Goal: Task Accomplishment & Management: Manage account settings

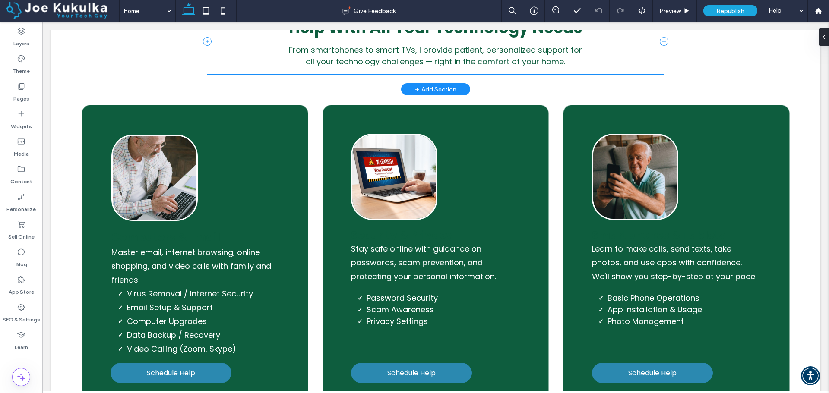
scroll to position [648, 0]
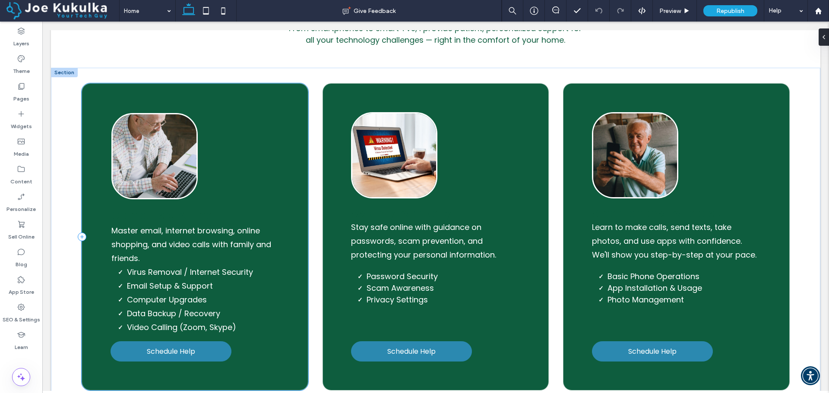
click at [181, 100] on div "Computers & Email Master email, internet browsing, online shopping, and video c…" at bounding box center [195, 236] width 227 height 307
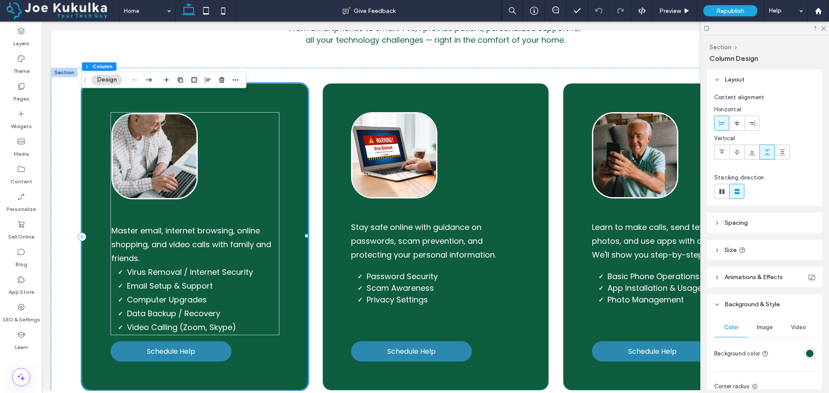
click at [178, 107] on div "Computers & Email Master email, internet browsing, online shopping, and video c…" at bounding box center [195, 236] width 227 height 307
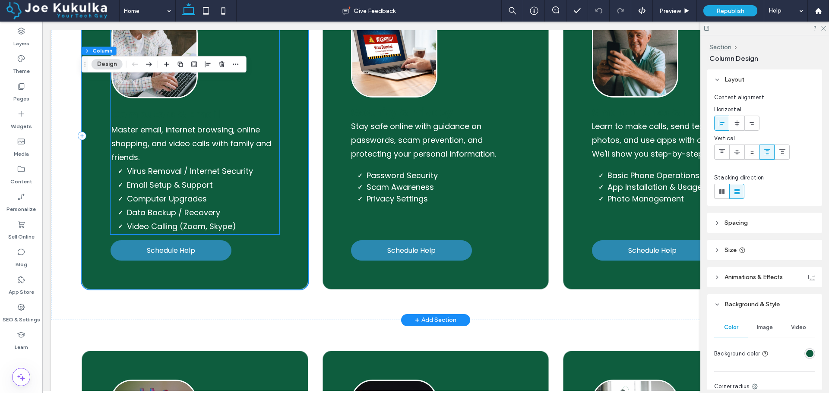
scroll to position [561, 0]
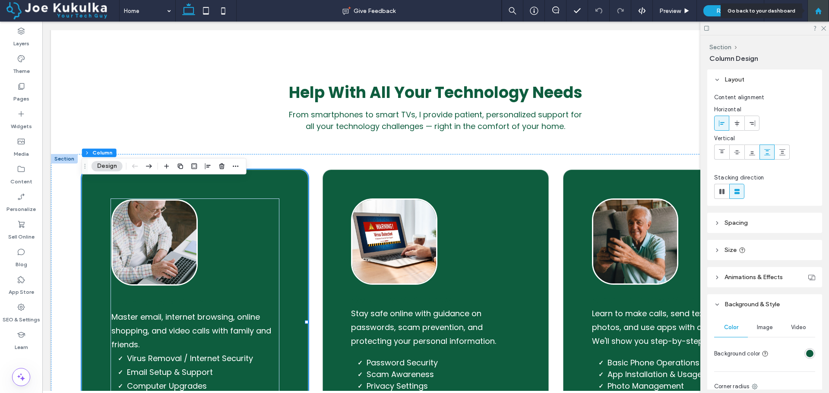
click at [815, 9] on icon at bounding box center [818, 10] width 7 height 7
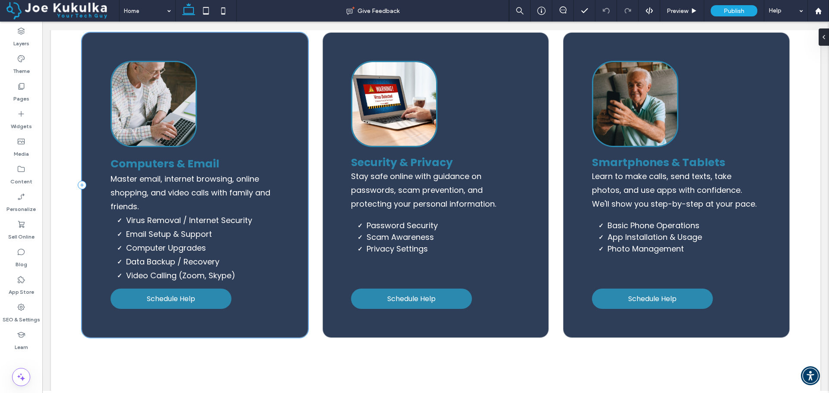
scroll to position [691, 0]
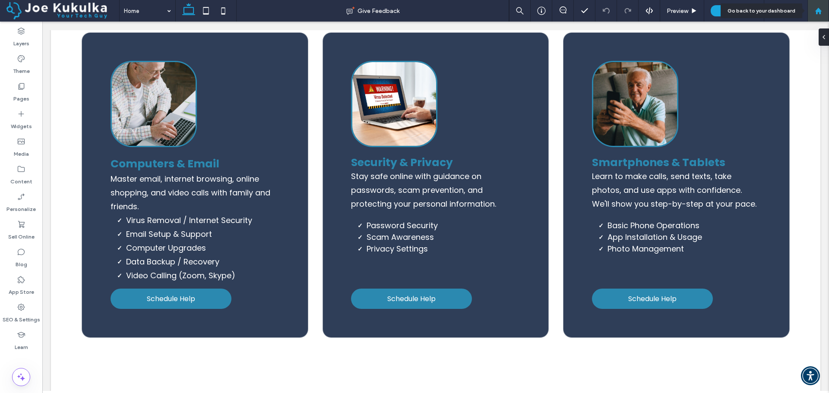
click at [817, 10] on use at bounding box center [818, 10] width 6 height 6
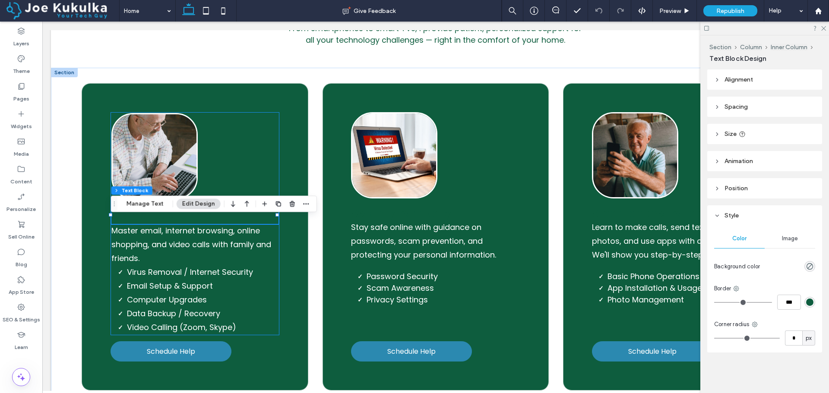
scroll to position [648, 0]
click at [161, 223] on span "Computers & Email" at bounding box center [165, 215] width 109 height 15
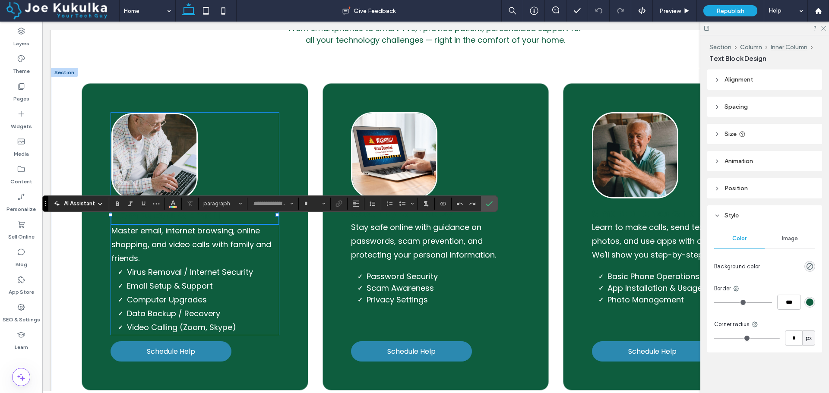
type input "*******"
type input "**"
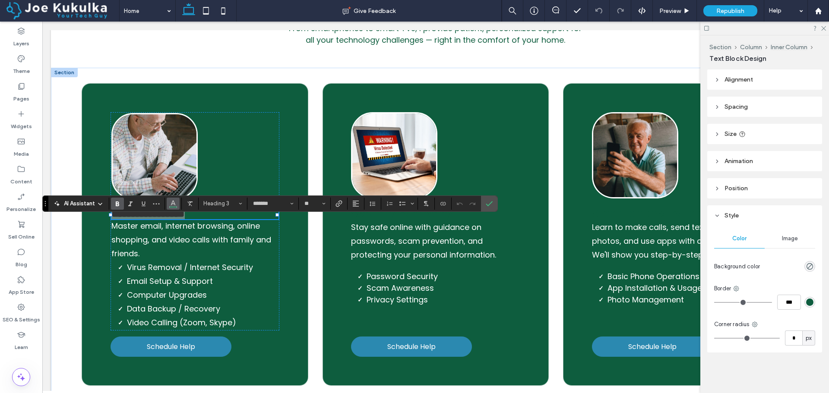
click at [176, 204] on icon "Color" at bounding box center [173, 203] width 7 height 7
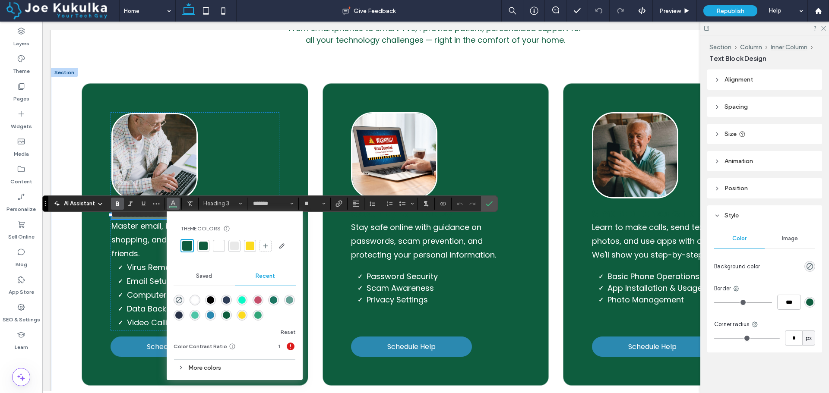
click at [247, 248] on div at bounding box center [250, 246] width 9 height 9
click at [494, 207] on label "Confirm" at bounding box center [489, 204] width 13 height 16
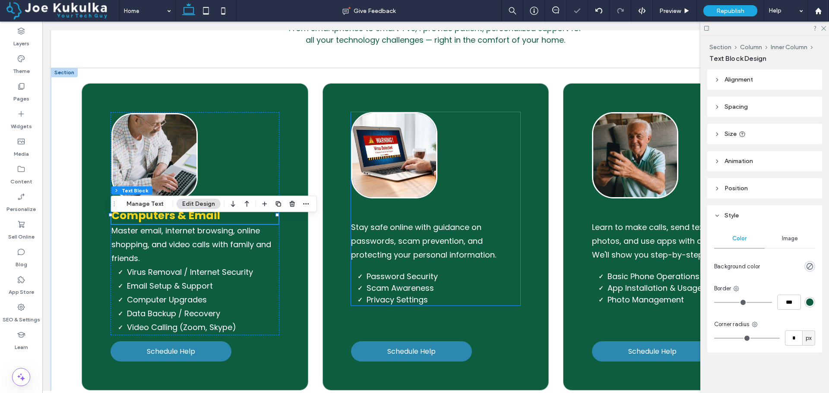
click at [389, 221] on span "Security & Privacy" at bounding box center [402, 213] width 102 height 15
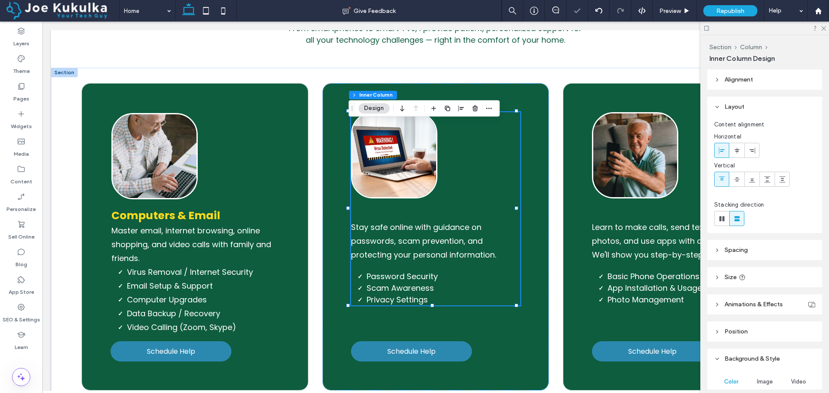
click at [388, 221] on span "Security & Privacy" at bounding box center [402, 213] width 102 height 15
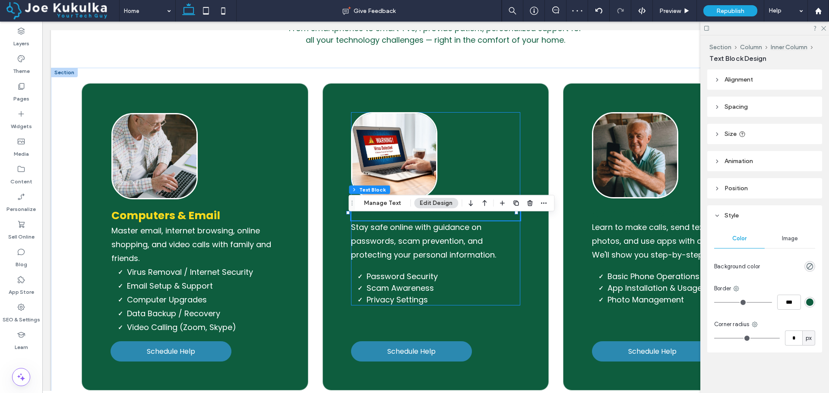
click at [388, 221] on span "Security & Privacy" at bounding box center [402, 213] width 102 height 15
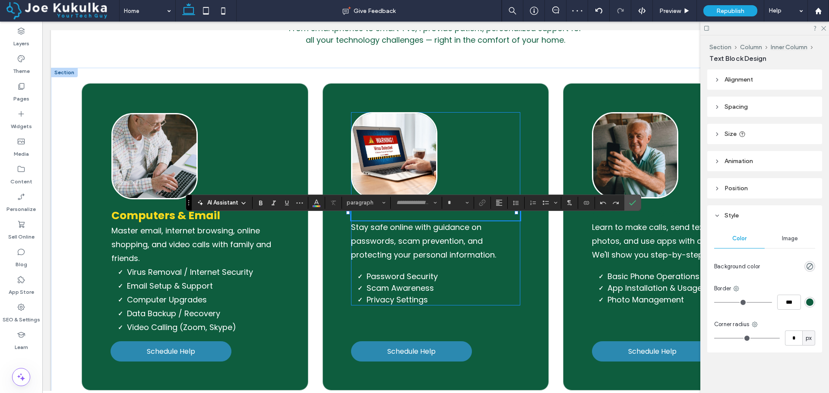
type input "*******"
type input "**"
click at [313, 204] on icon "Color" at bounding box center [316, 202] width 7 height 7
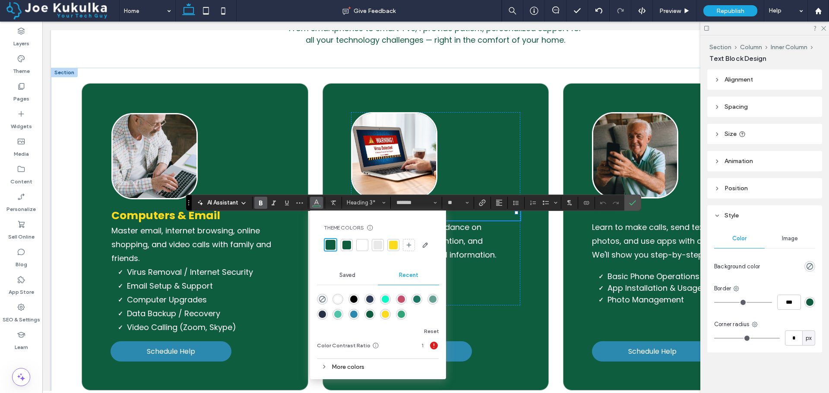
click at [393, 245] on div at bounding box center [393, 245] width 9 height 9
click at [635, 203] on icon "Confirm" at bounding box center [632, 203] width 7 height 7
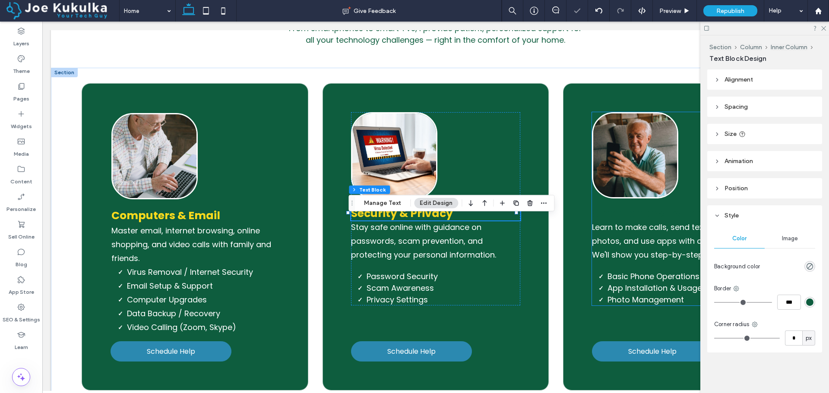
click at [632, 221] on span "Smartphones & Tablets" at bounding box center [658, 213] width 133 height 15
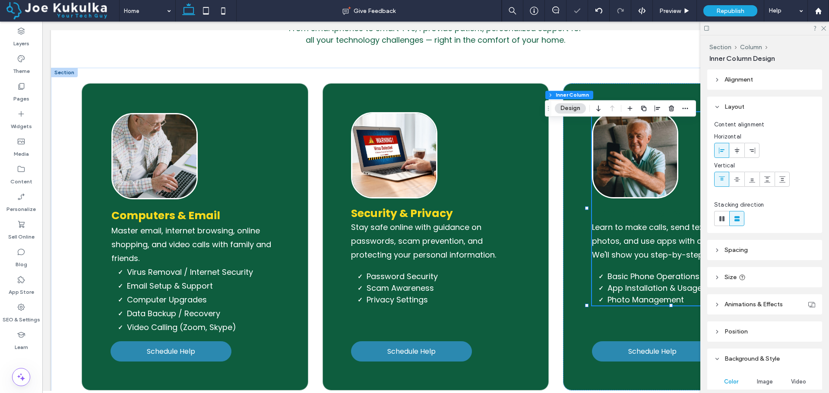
click at [633, 221] on span "Smartphones & Tablets" at bounding box center [658, 213] width 133 height 15
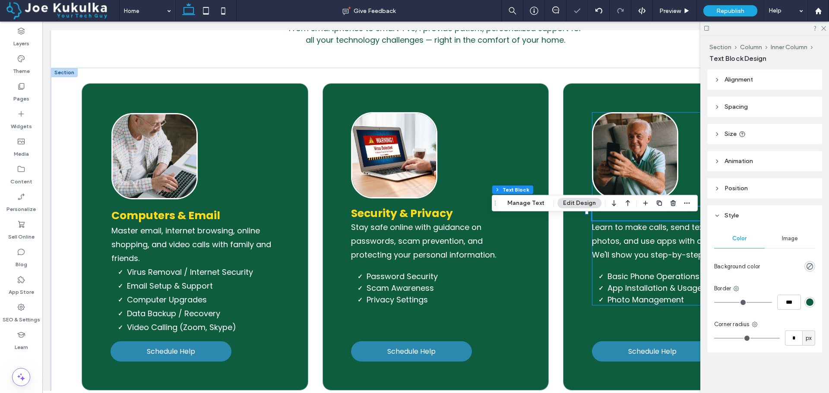
click at [633, 221] on span "Smartphones & Tablets" at bounding box center [658, 213] width 133 height 15
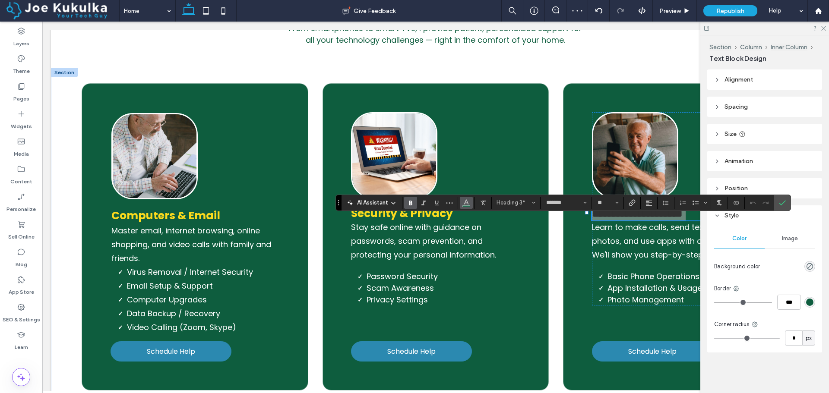
click at [469, 202] on icon "Color" at bounding box center [466, 202] width 7 height 7
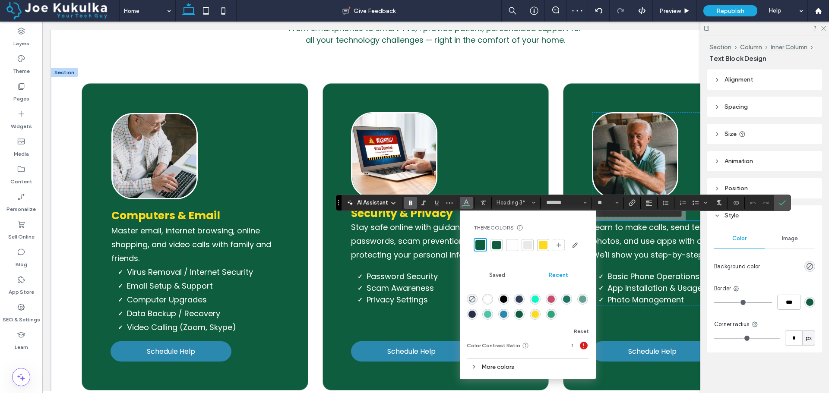
click at [539, 245] on div at bounding box center [543, 245] width 9 height 9
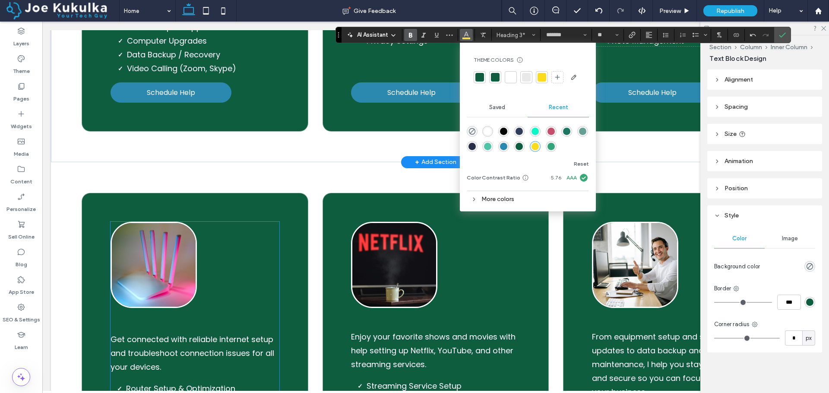
scroll to position [1080, 0]
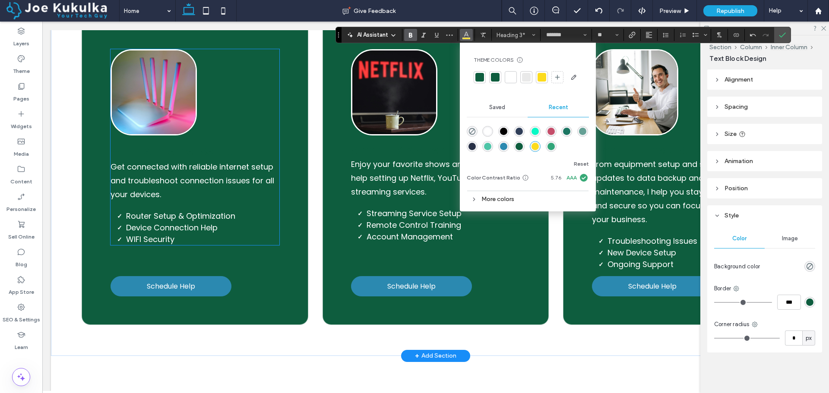
click at [146, 159] on span "Wi-Fi & Internet Setup" at bounding box center [172, 151] width 123 height 15
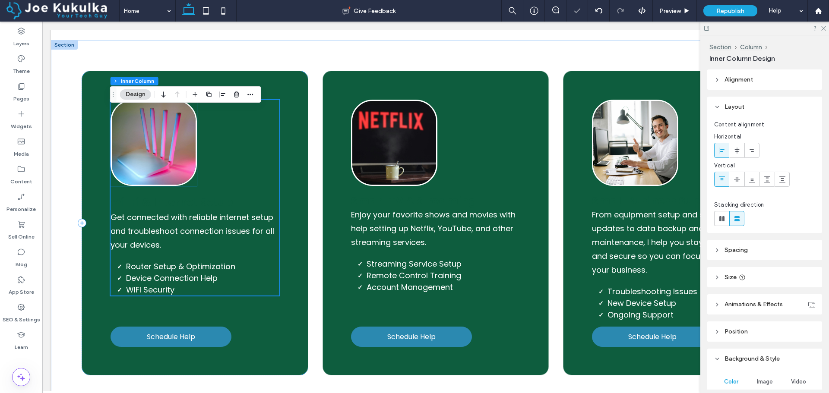
scroll to position [1033, 0]
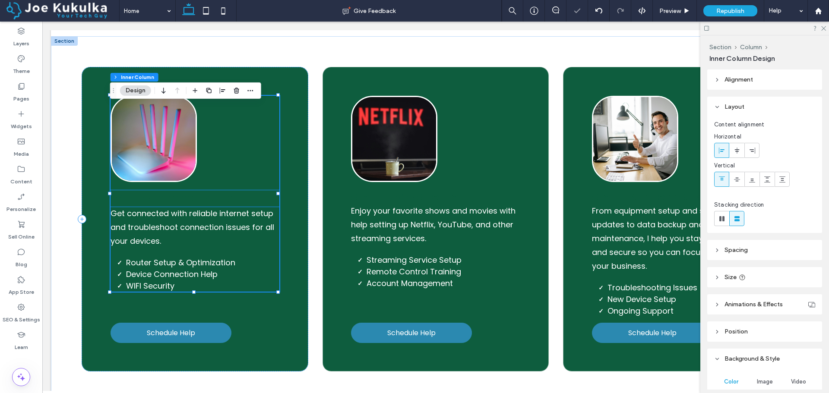
click at [160, 206] on span "Wi-Fi & Internet Setup" at bounding box center [172, 198] width 123 height 15
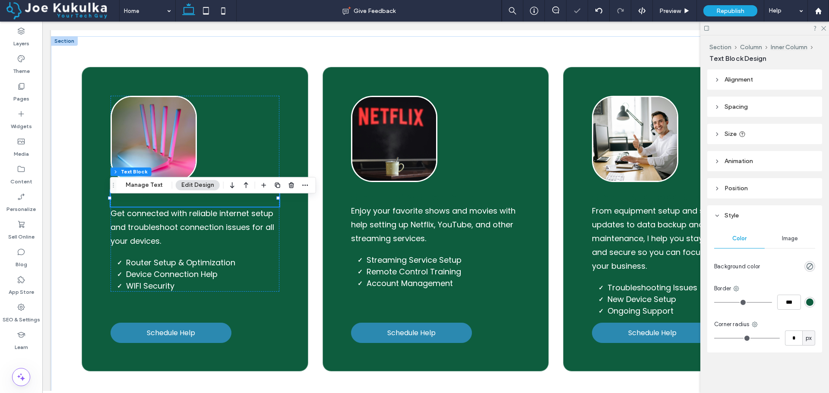
click at [160, 206] on span "Wi-Fi & Internet Setup" at bounding box center [172, 198] width 123 height 15
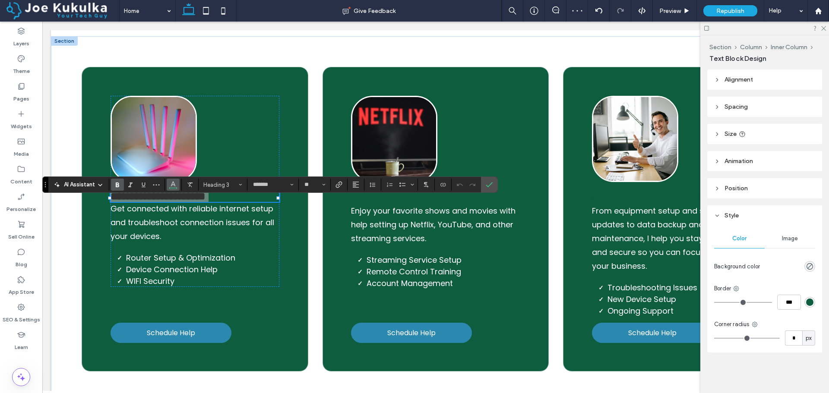
click at [169, 188] on button "Color" at bounding box center [173, 185] width 13 height 12
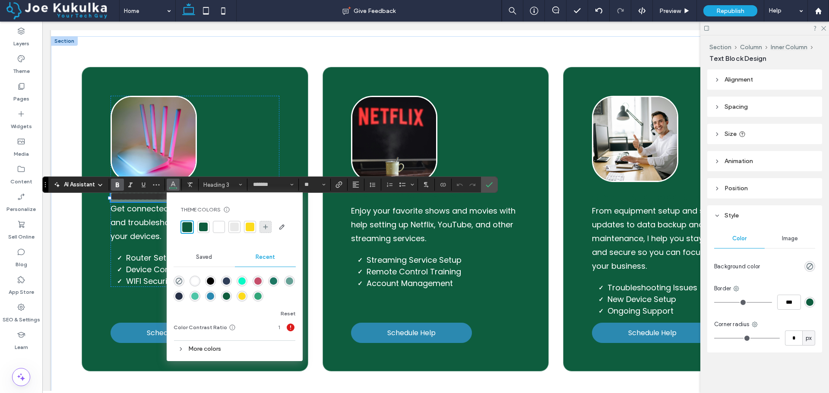
drag, startPoint x: 249, startPoint y: 225, endPoint x: 266, endPoint y: 224, distance: 16.5
click at [248, 225] on div at bounding box center [250, 227] width 9 height 9
drag, startPoint x: 495, startPoint y: 184, endPoint x: 451, endPoint y: 163, distance: 48.7
click at [495, 184] on label "Confirm" at bounding box center [489, 185] width 13 height 16
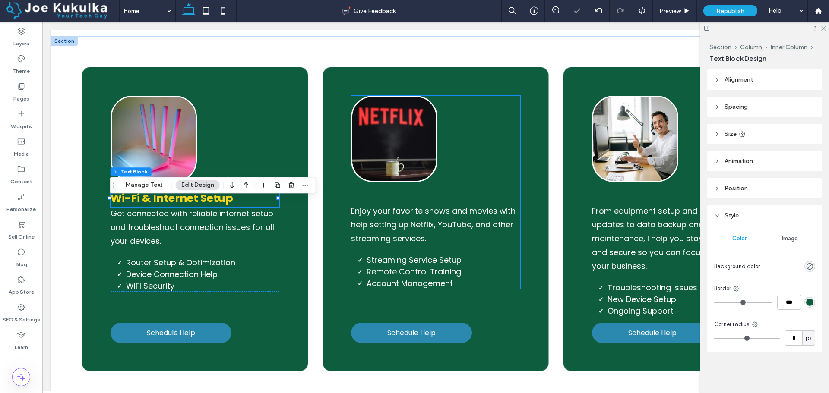
click at [401, 205] on span "Smart TV & Streaming" at bounding box center [413, 197] width 125 height 15
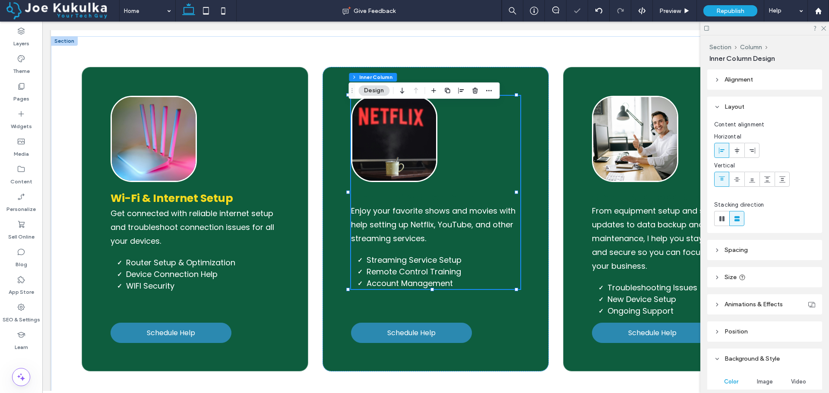
click at [397, 205] on span "Smart TV & Streaming" at bounding box center [413, 197] width 125 height 15
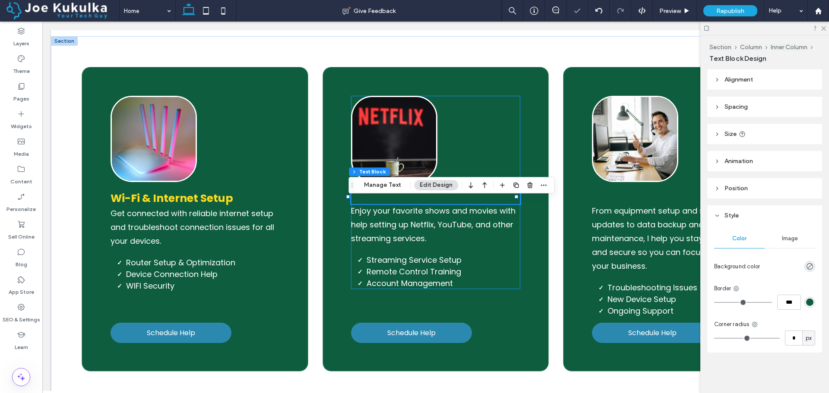
click at [390, 205] on span "Smart TV & Streaming" at bounding box center [413, 197] width 125 height 15
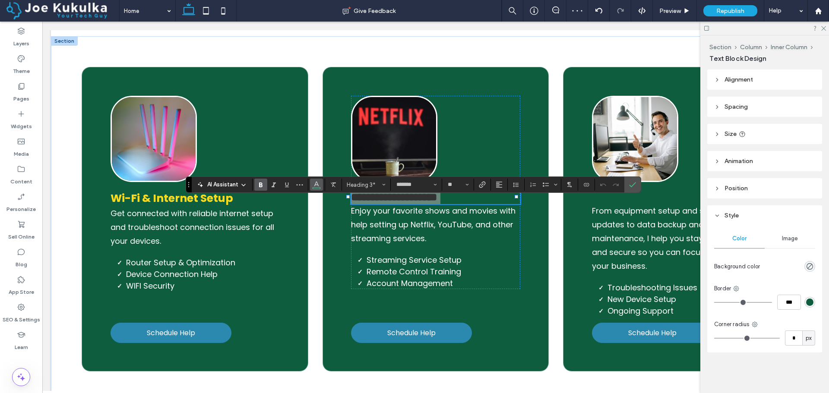
click at [321, 180] on button "Color" at bounding box center [316, 185] width 13 height 12
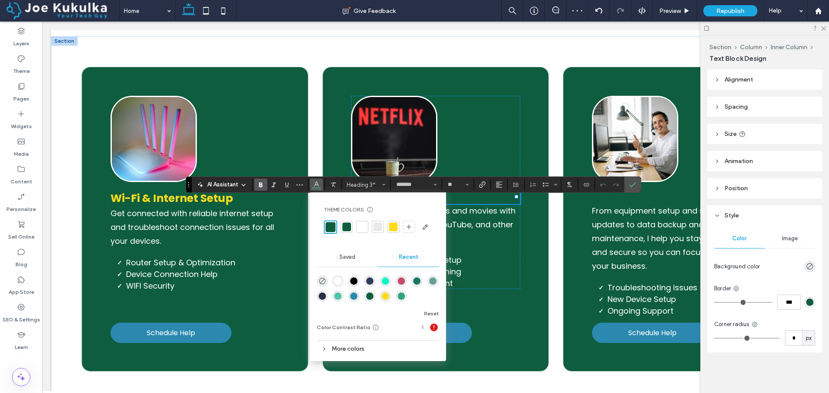
click at [393, 231] on div at bounding box center [393, 227] width 9 height 9
click at [634, 183] on icon "Confirm" at bounding box center [632, 184] width 7 height 7
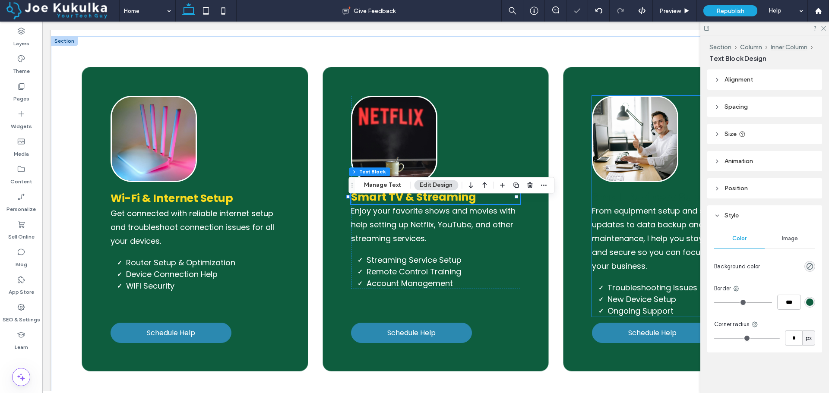
click at [629, 205] on span "Small Business Support" at bounding box center [658, 197] width 133 height 15
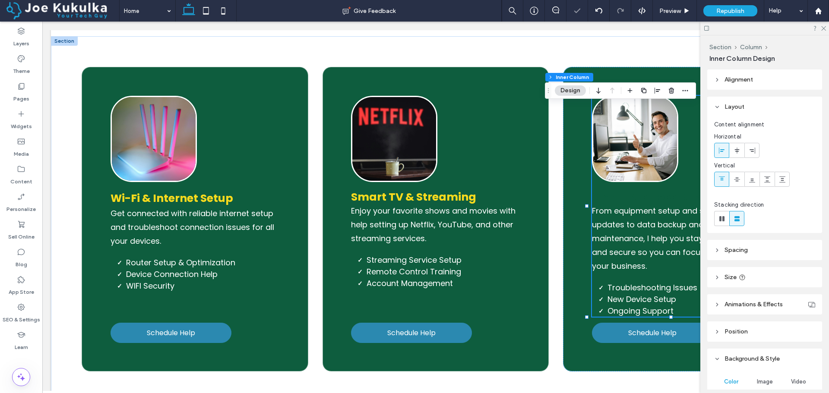
click at [629, 205] on span "Small Business Support" at bounding box center [658, 197] width 133 height 15
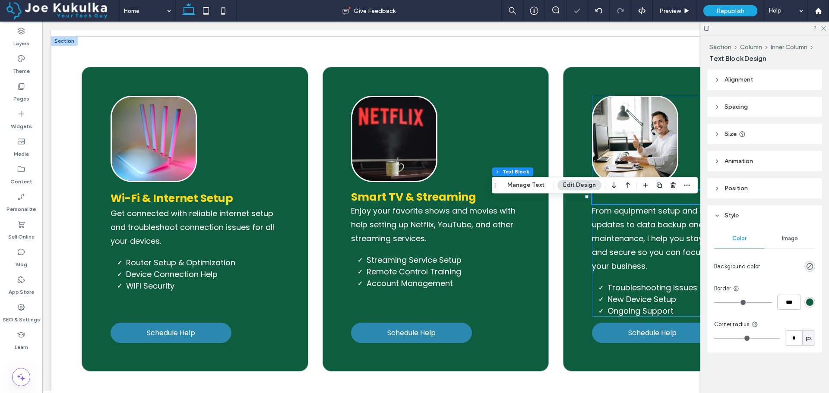
click at [629, 205] on span "Small Business Support" at bounding box center [658, 197] width 133 height 15
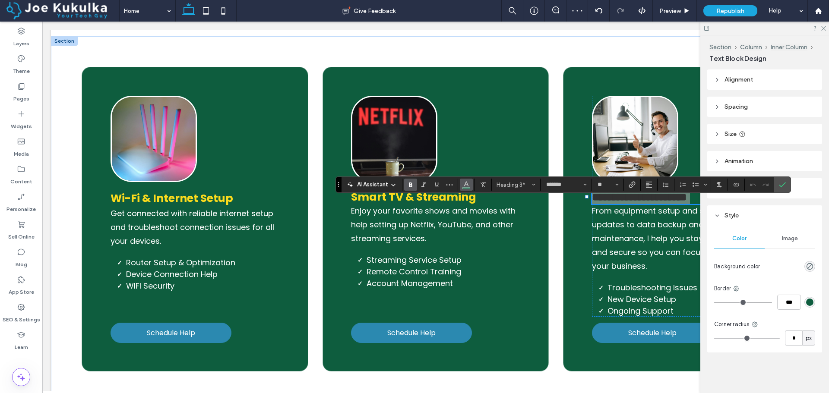
click at [468, 187] on icon "Color" at bounding box center [466, 184] width 7 height 7
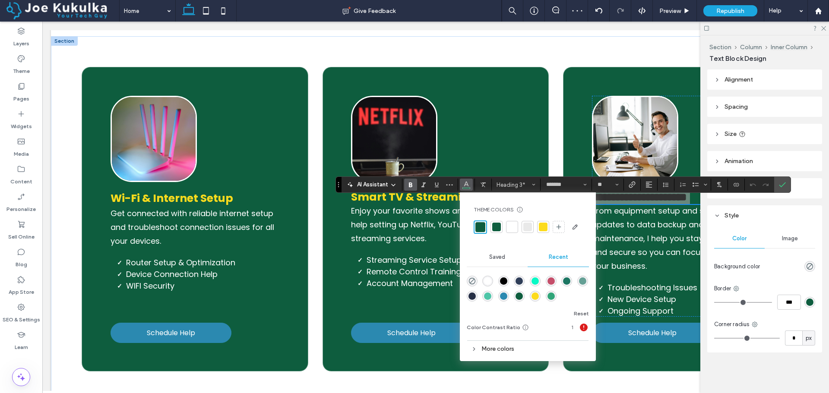
click at [541, 227] on div at bounding box center [543, 227] width 9 height 9
click at [791, 187] on header "Position" at bounding box center [764, 188] width 115 height 20
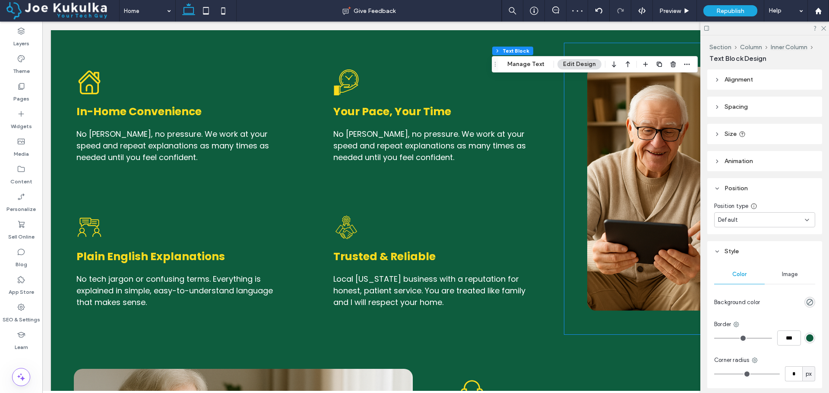
scroll to position [2026, 0]
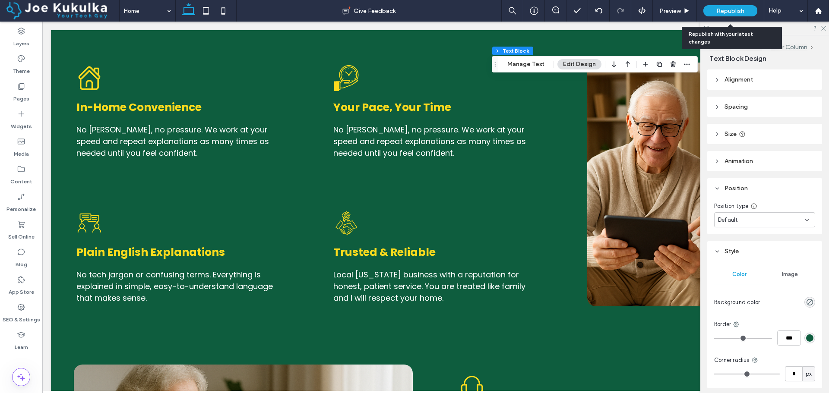
click at [717, 10] on span "Republish" at bounding box center [730, 10] width 28 height 7
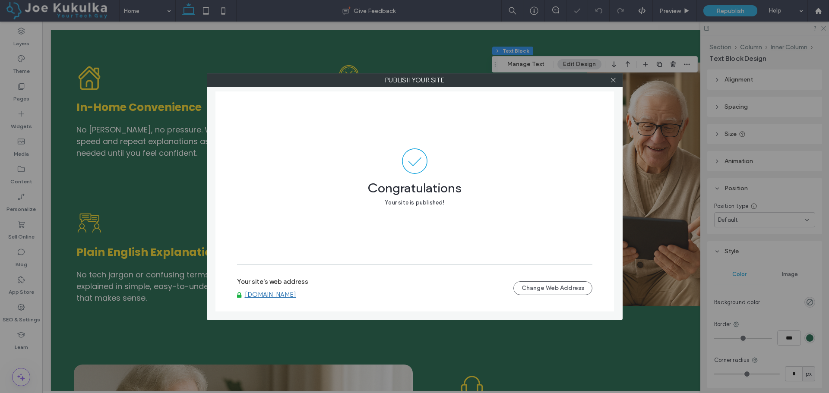
click at [292, 293] on link "[DOMAIN_NAME]" at bounding box center [270, 295] width 51 height 8
click at [610, 79] on icon at bounding box center [613, 80] width 6 height 6
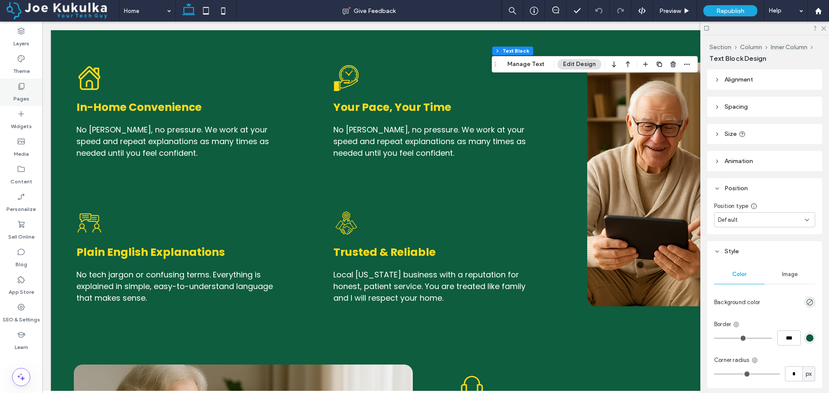
click at [12, 82] on div "Pages" at bounding box center [21, 93] width 42 height 28
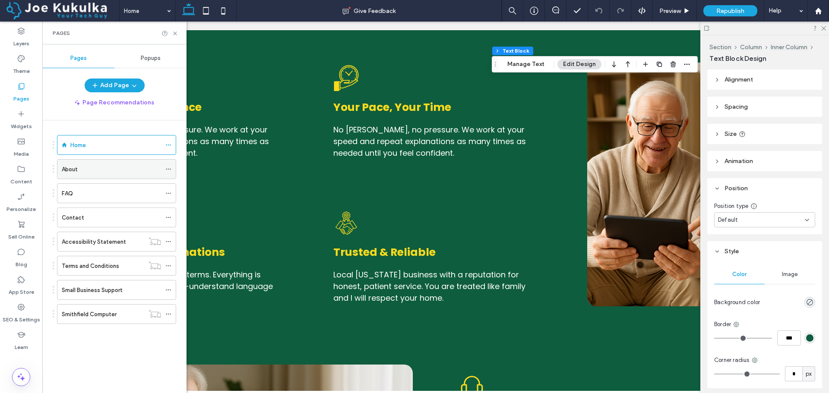
click at [120, 173] on div "About" at bounding box center [111, 169] width 99 height 9
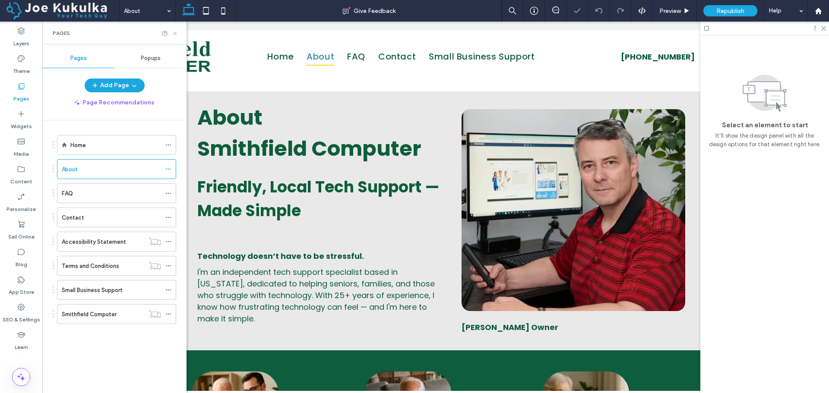
click at [174, 34] on use at bounding box center [174, 33] width 3 height 3
